Goal: Task Accomplishment & Management: Complete application form

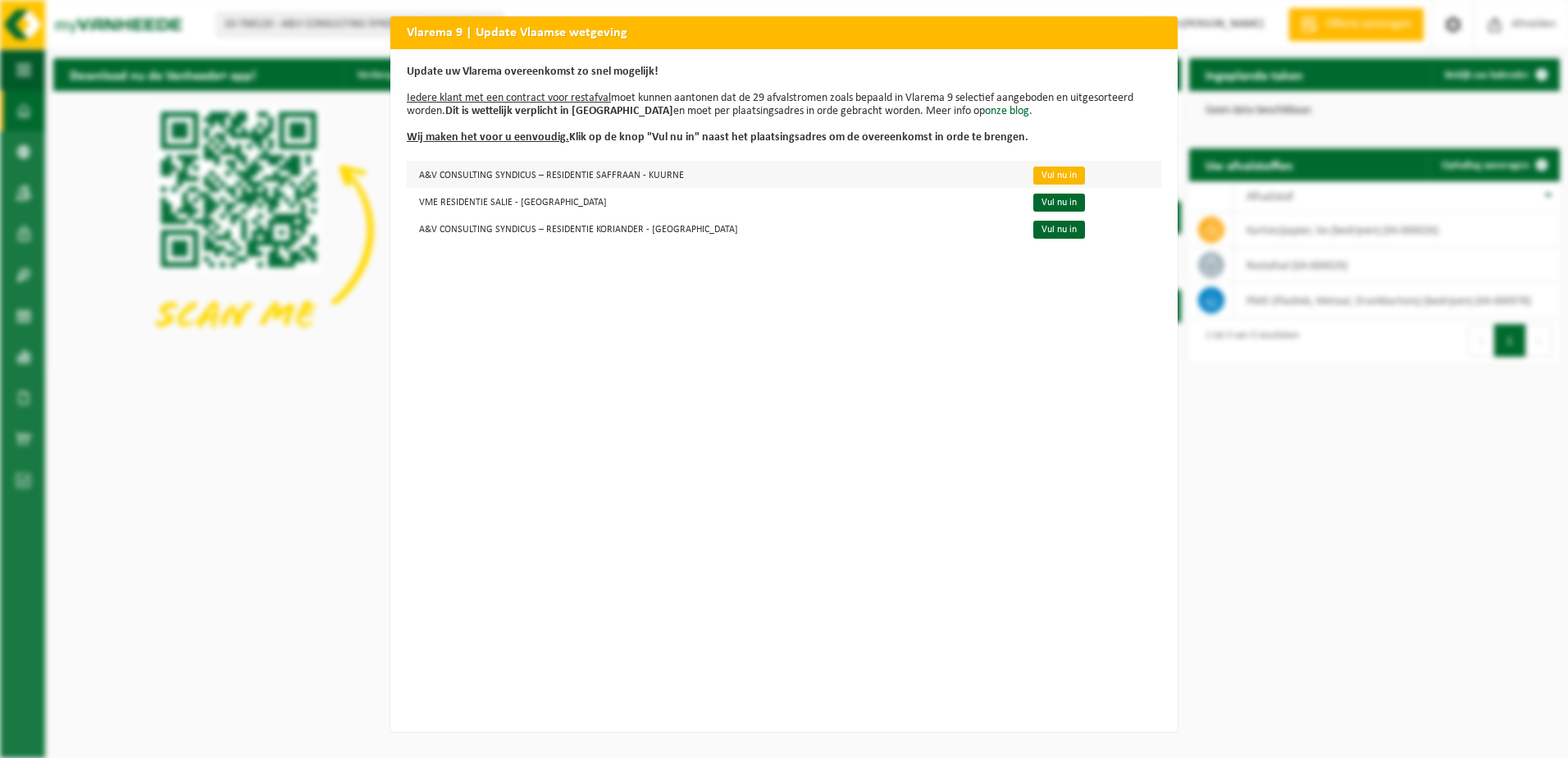
click at [1033, 169] on link "Vul nu in" at bounding box center [1058, 175] width 51 height 18
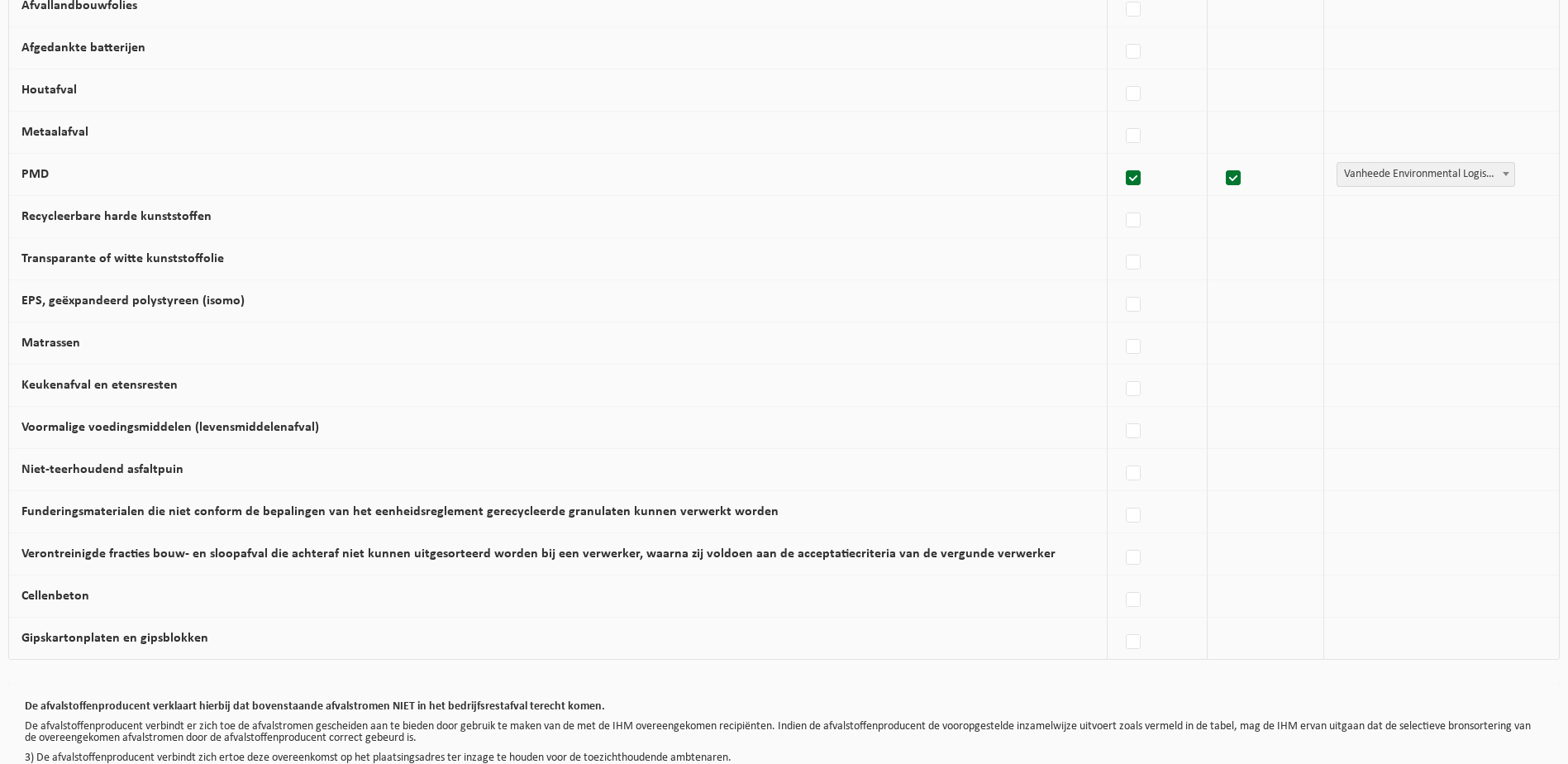
scroll to position [901, 0]
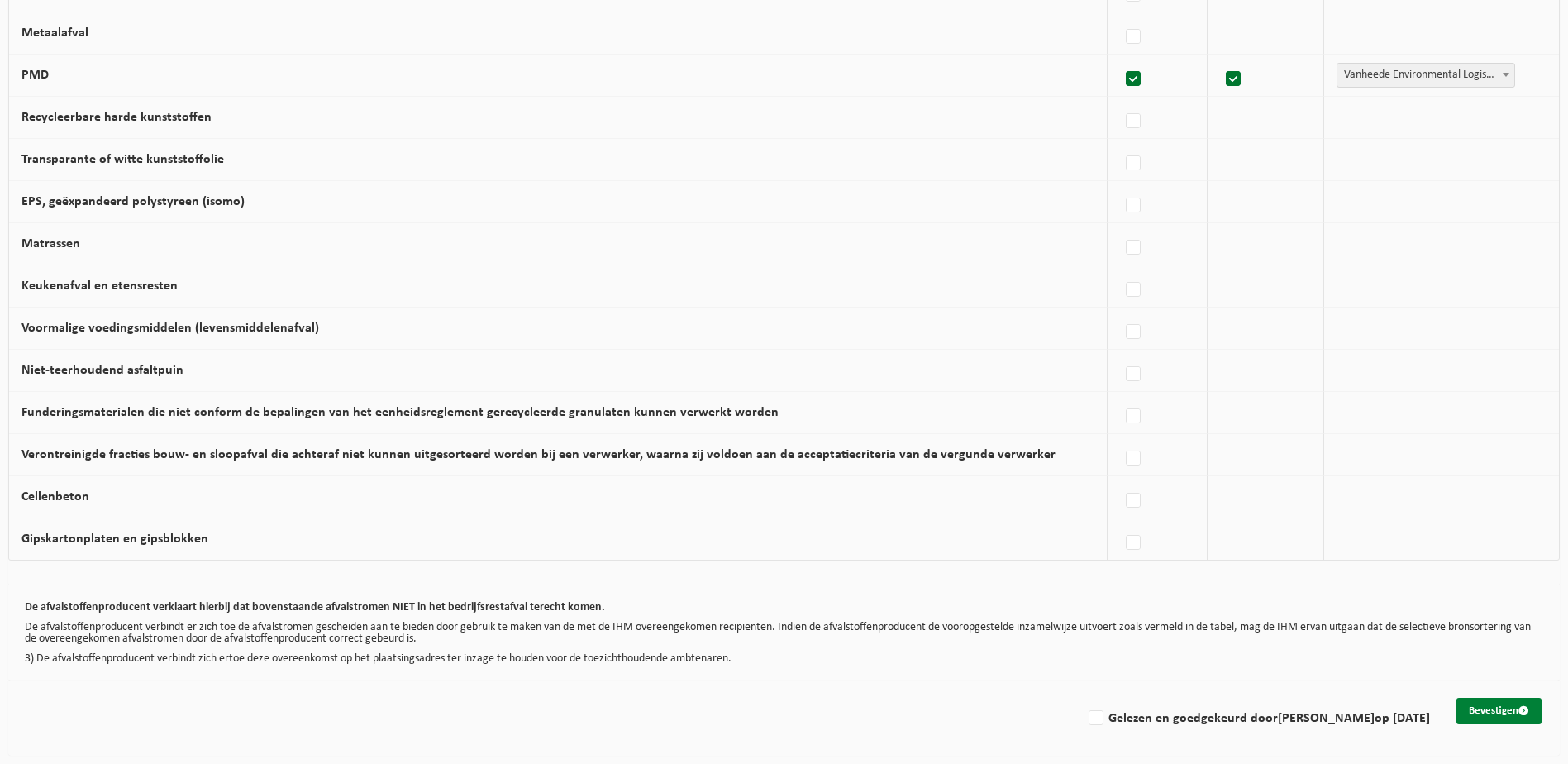
click at [1514, 709] on button "Bevestigen" at bounding box center [1499, 711] width 85 height 26
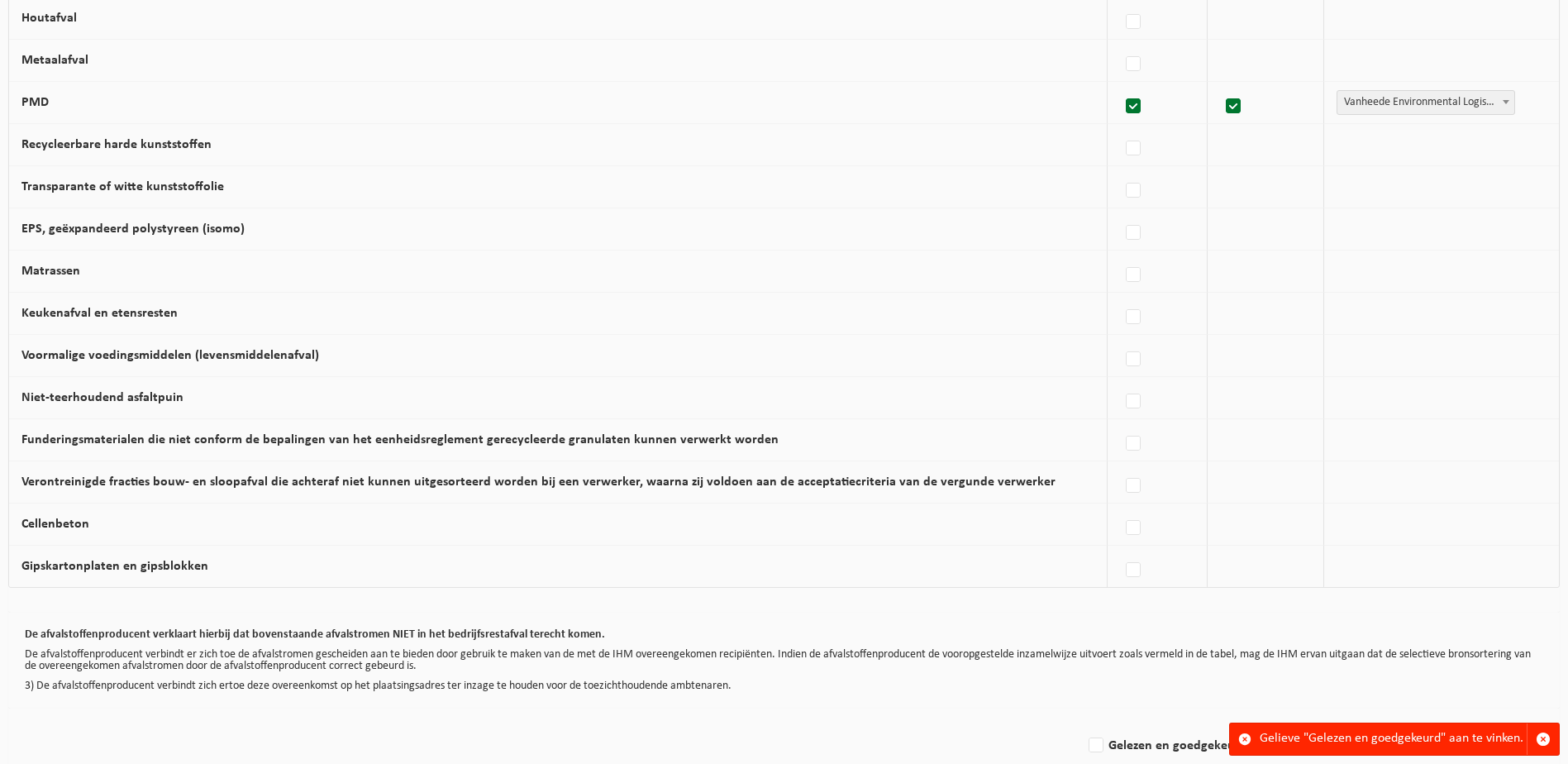
scroll to position [901, 0]
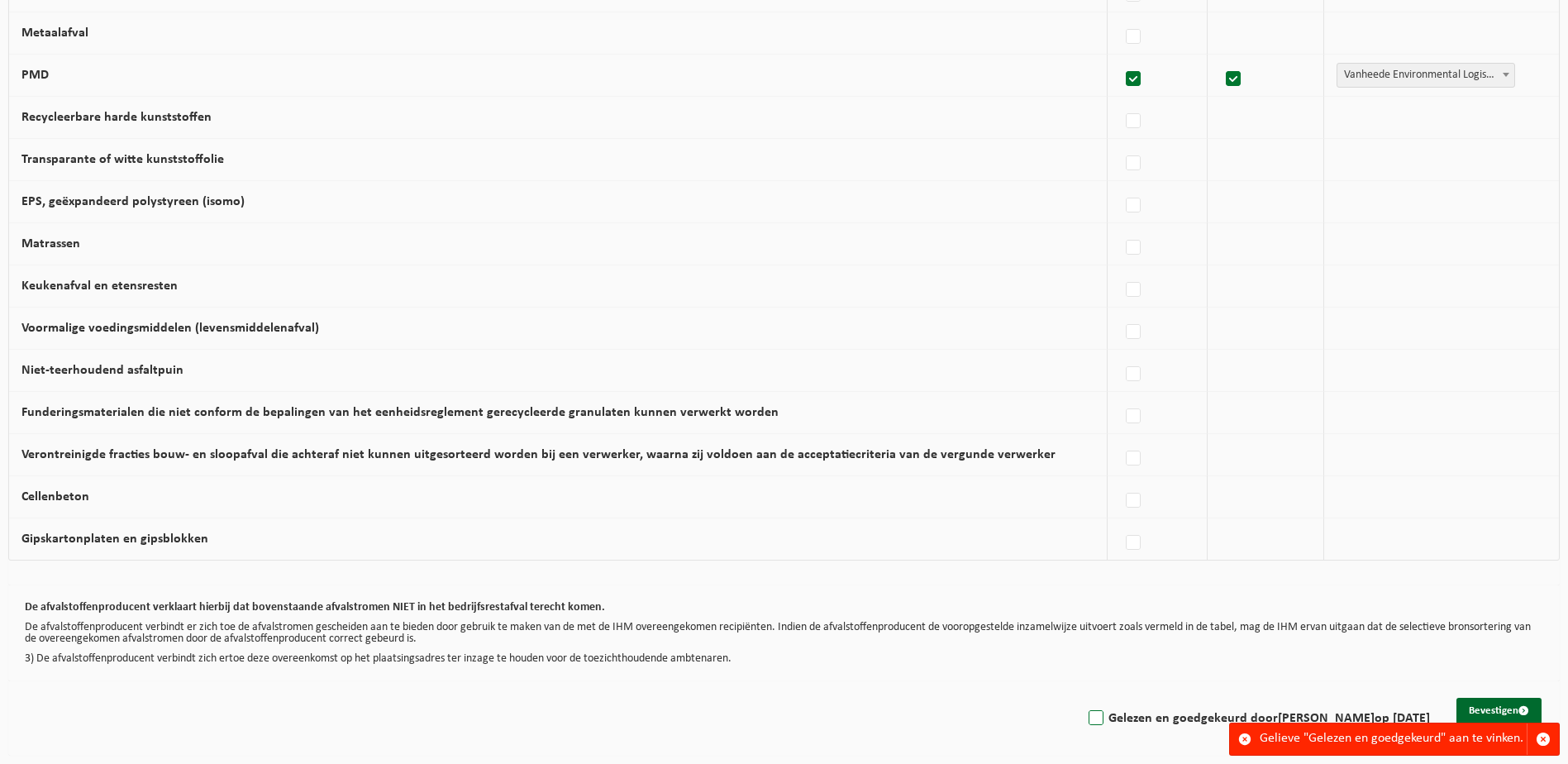
drag, startPoint x: 1099, startPoint y: 714, endPoint x: 1311, endPoint y: 711, distance: 212.0
click at [1106, 713] on label "Gelezen en goedgekeurd door LAURA DELPUTTE op 04/09/25" at bounding box center [1258, 718] width 344 height 24
click at [1083, 698] on input "Gelezen en goedgekeurd door LAURA DELPUTTE op 04/09/25" at bounding box center [1082, 697] width 1 height 1
checkbox input "true"
click at [1482, 711] on button "Bevestigen" at bounding box center [1499, 711] width 85 height 26
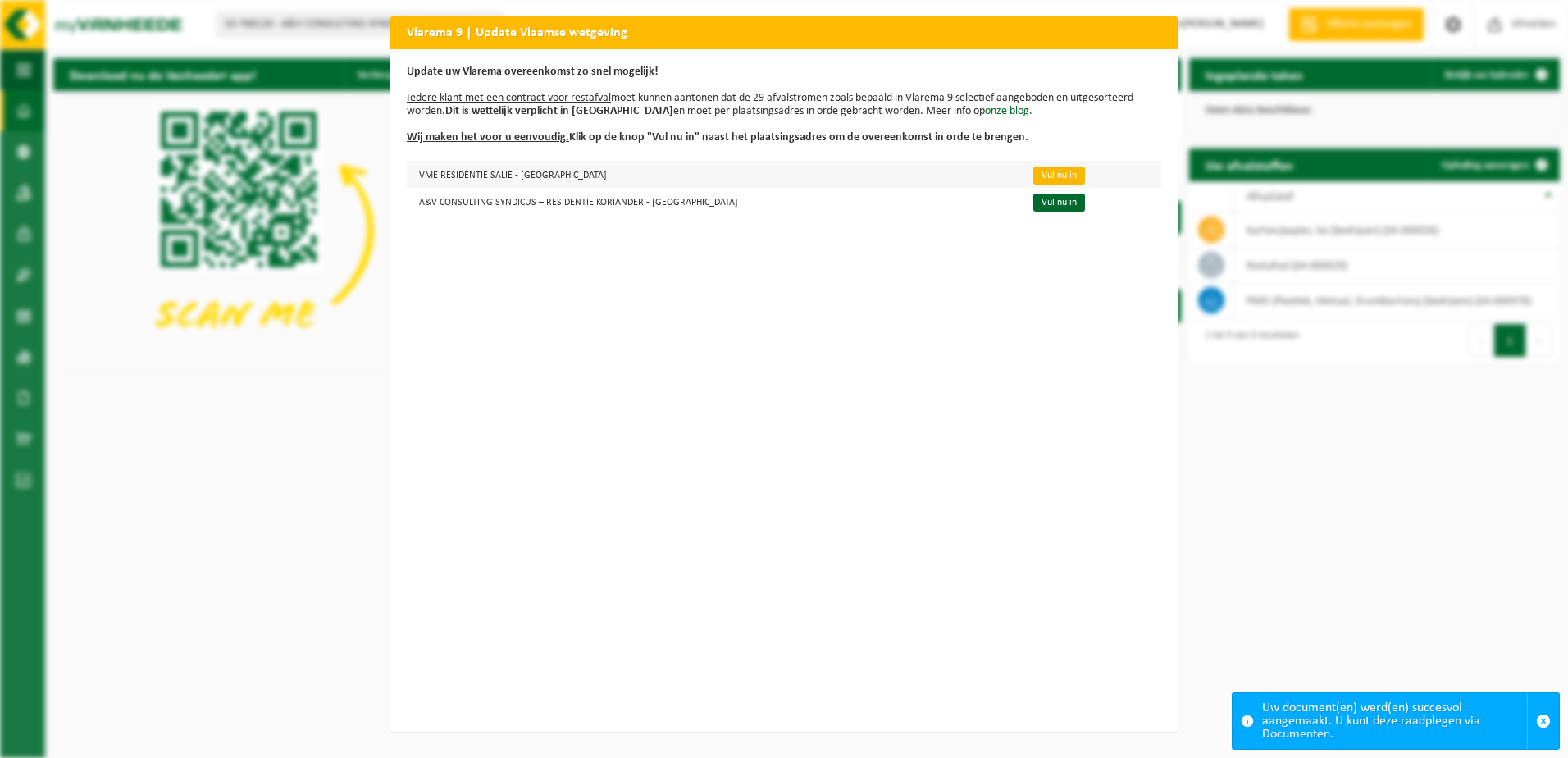
click at [1033, 173] on link "Vul nu in" at bounding box center [1058, 175] width 51 height 18
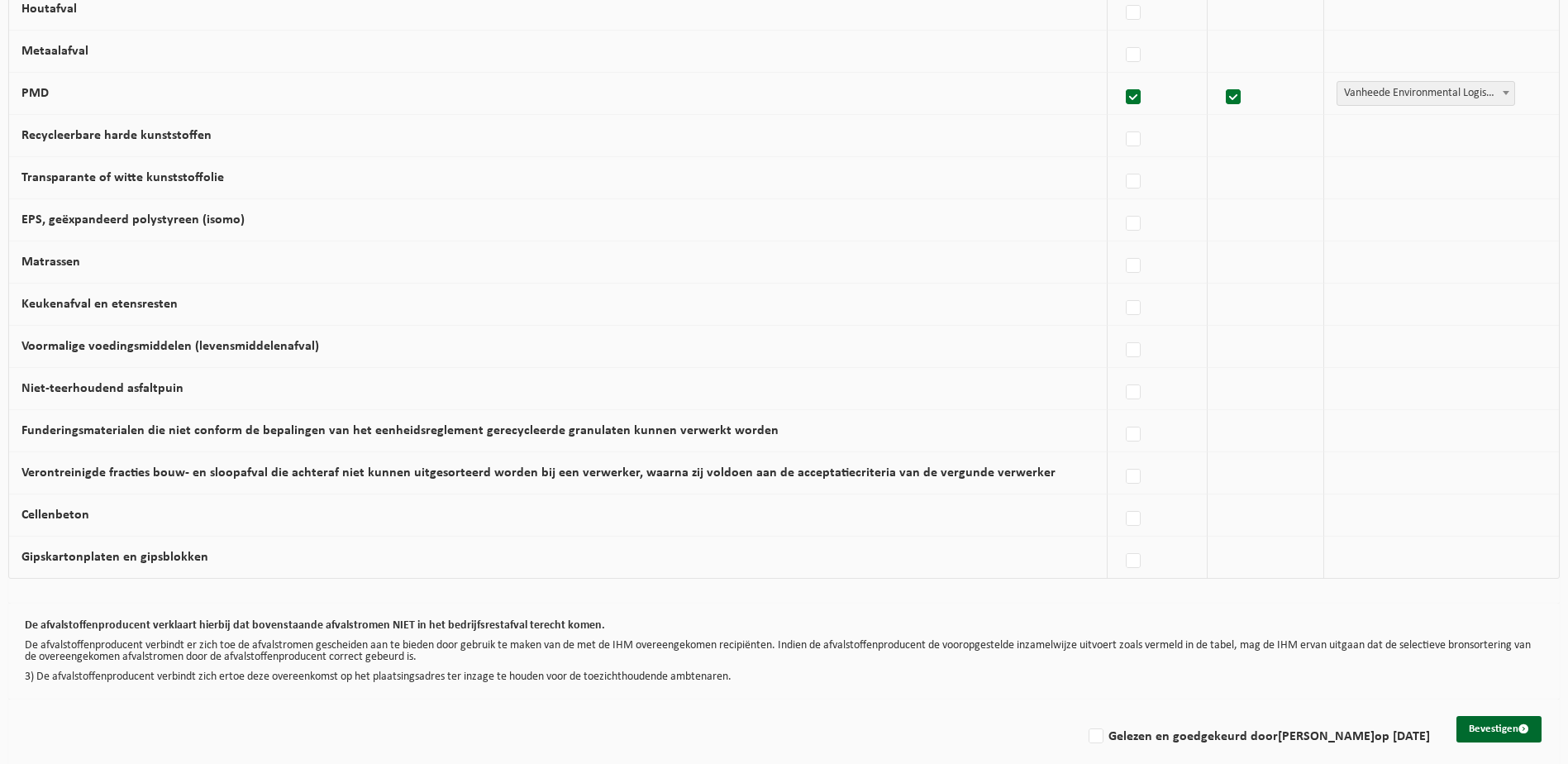
scroll to position [901, 0]
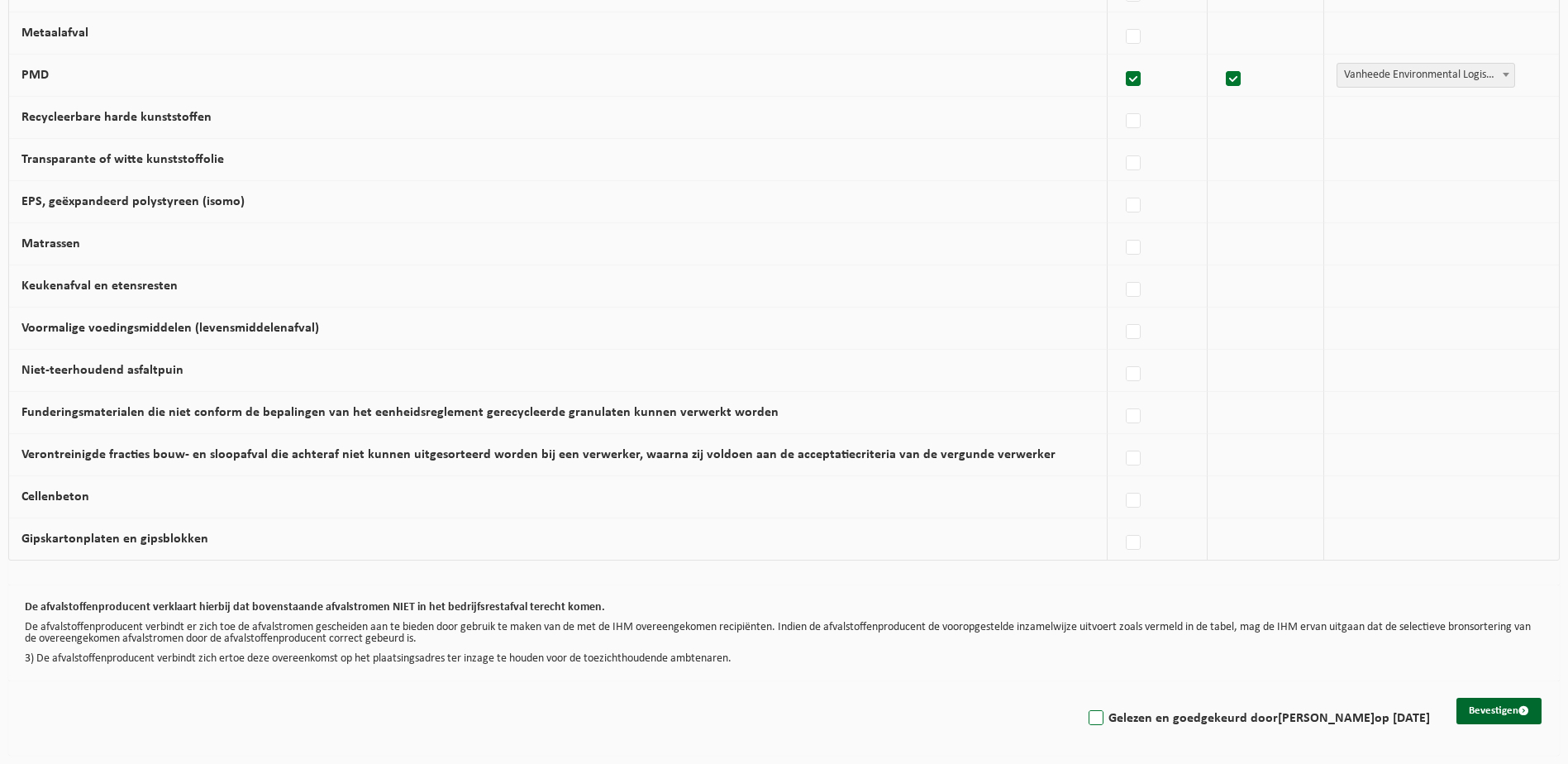
click at [1126, 715] on label "Gelezen en goedgekeurd door LAURA DELPUTTE op 04/09/25" at bounding box center [1258, 718] width 344 height 24
click at [1083, 698] on input "Gelezen en goedgekeurd door LAURA DELPUTTE op 04/09/25" at bounding box center [1082, 697] width 1 height 1
checkbox input "true"
click at [1492, 720] on button "Bevestigen" at bounding box center [1499, 711] width 85 height 26
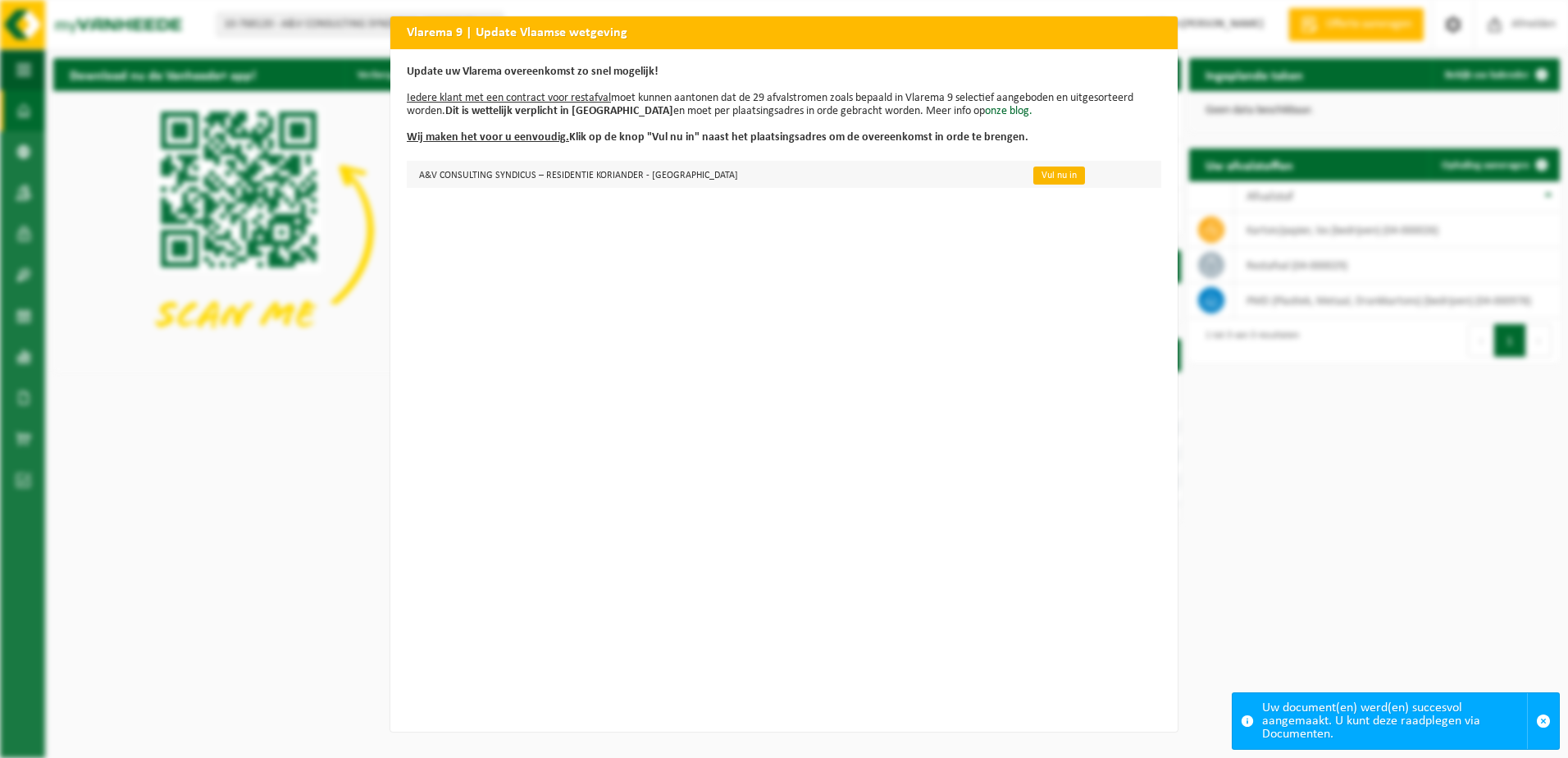
click at [1033, 180] on link "Vul nu in" at bounding box center [1058, 175] width 51 height 18
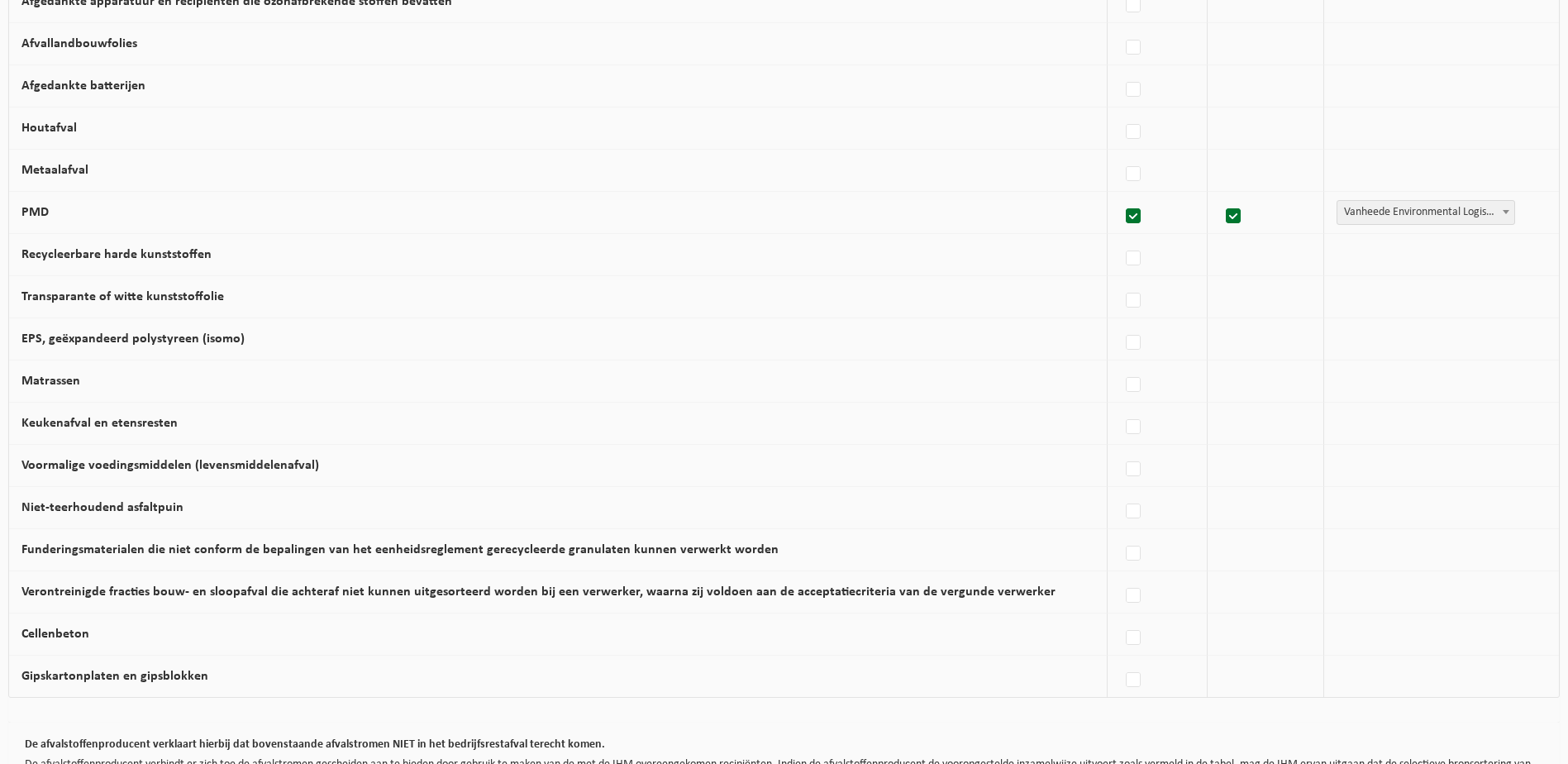
scroll to position [901, 0]
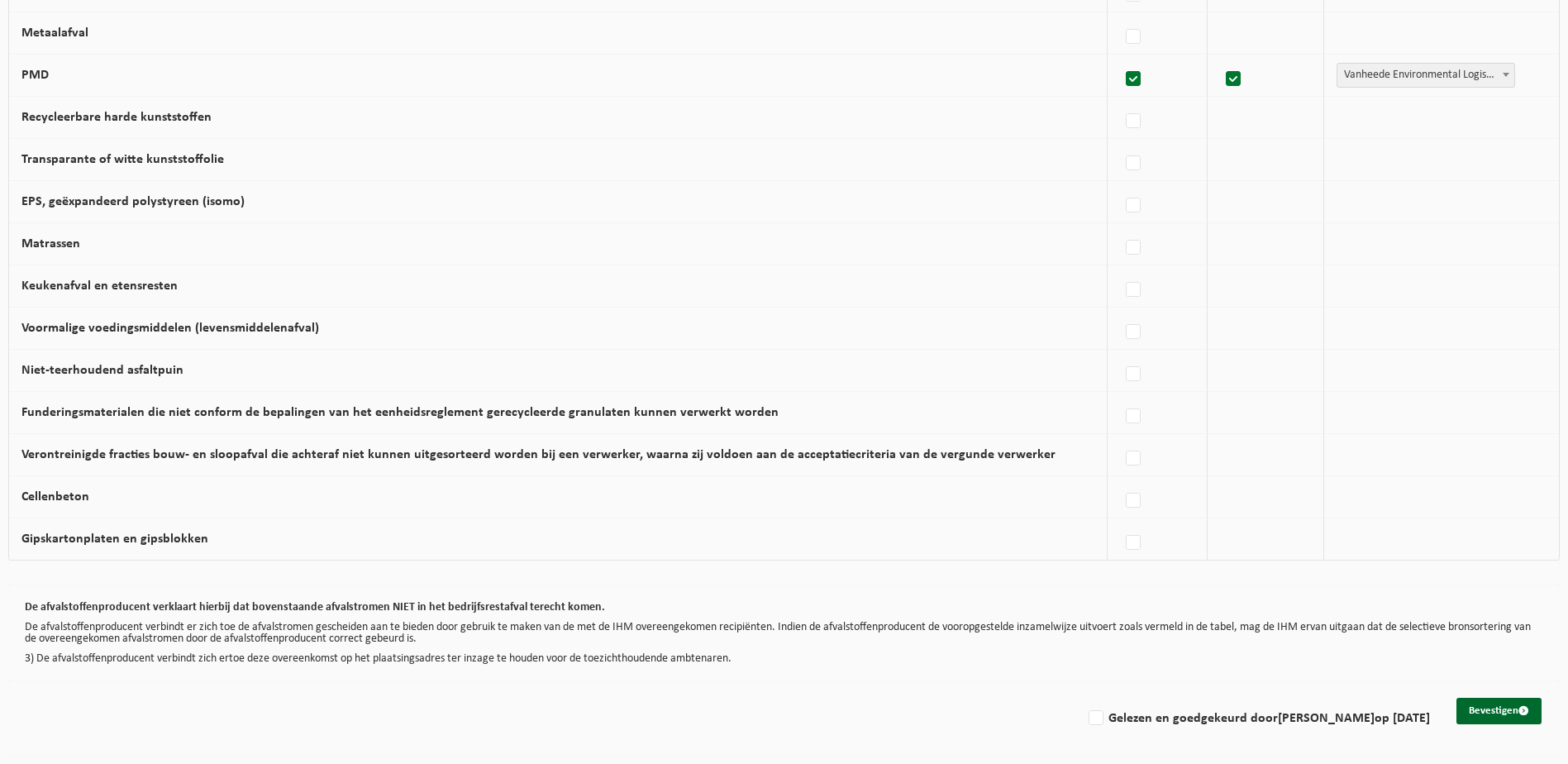
drag, startPoint x: 1087, startPoint y: 714, endPoint x: 1323, endPoint y: 738, distance: 237.2
click at [1087, 714] on label "Gelezen en goedgekeurd door LAURA DELPUTTE op 04/09/25" at bounding box center [1258, 718] width 344 height 24
click at [1083, 698] on input "Gelezen en goedgekeurd door LAURA DELPUTTE op 04/09/25" at bounding box center [1082, 697] width 1 height 1
checkbox input "true"
click at [1512, 706] on button "Bevestigen" at bounding box center [1499, 711] width 85 height 26
